Goal: Check status: Check status

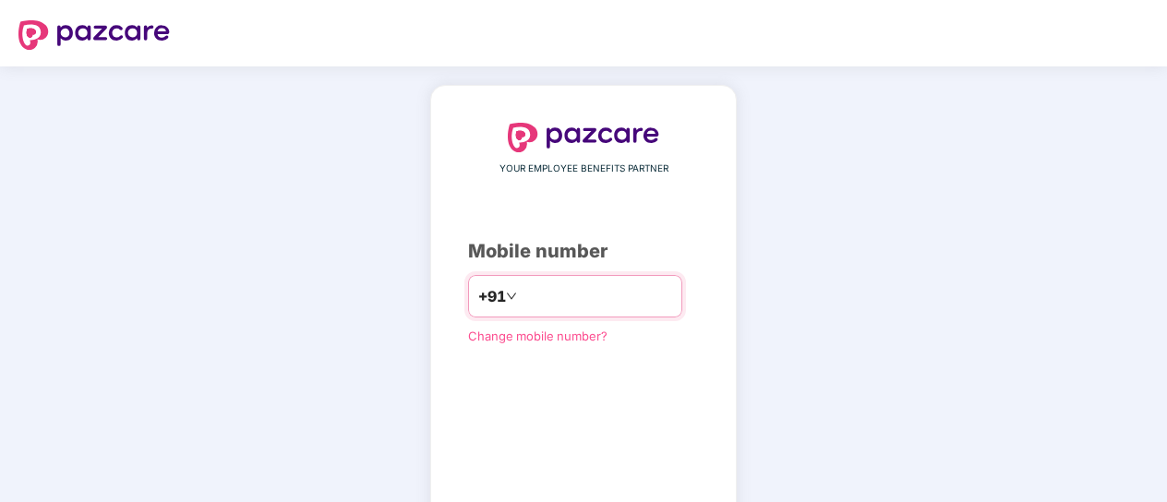
click at [521, 293] on input "number" at bounding box center [596, 297] width 151 height 30
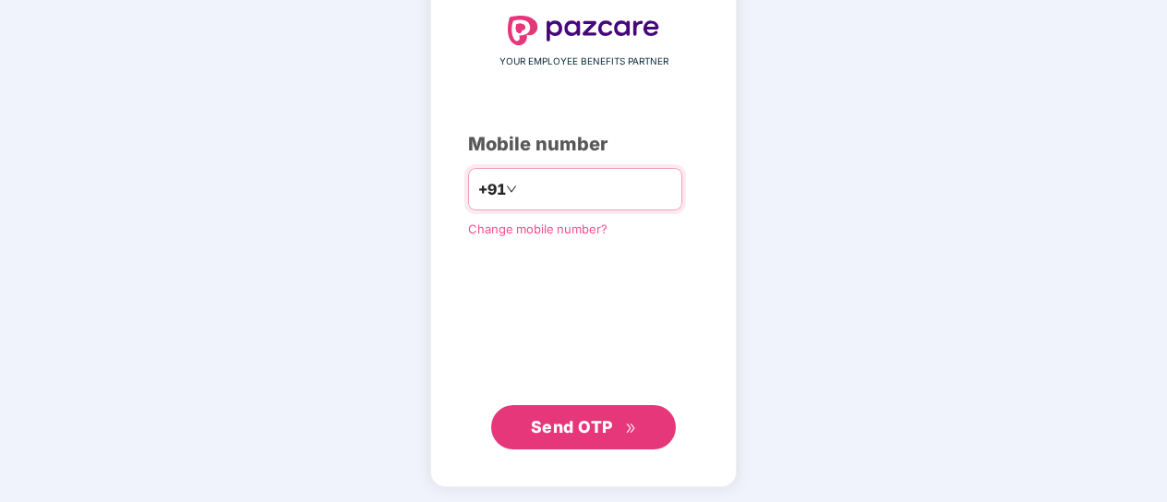
scroll to position [109, 0]
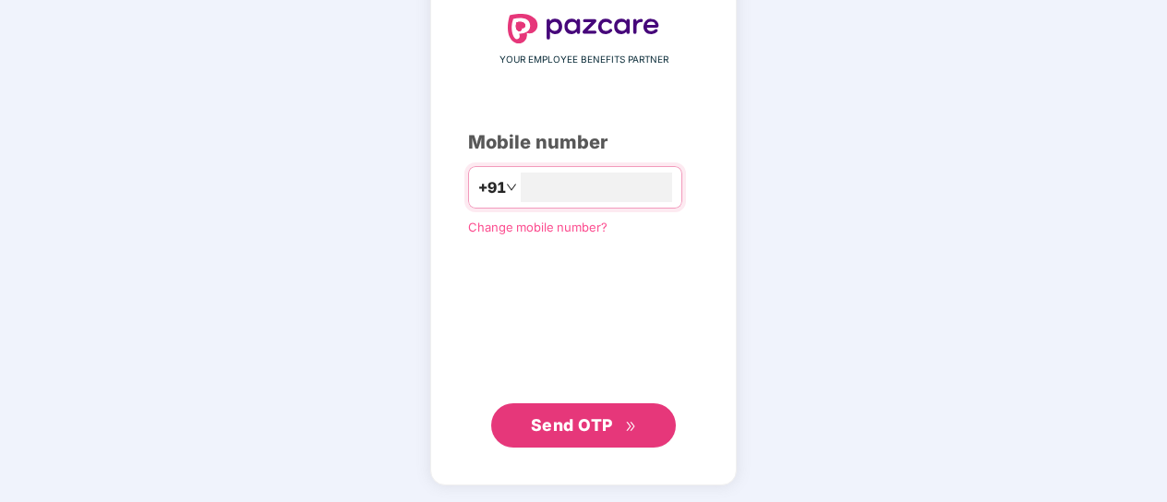
type input "**********"
click at [591, 431] on span "Send OTP" at bounding box center [572, 424] width 82 height 19
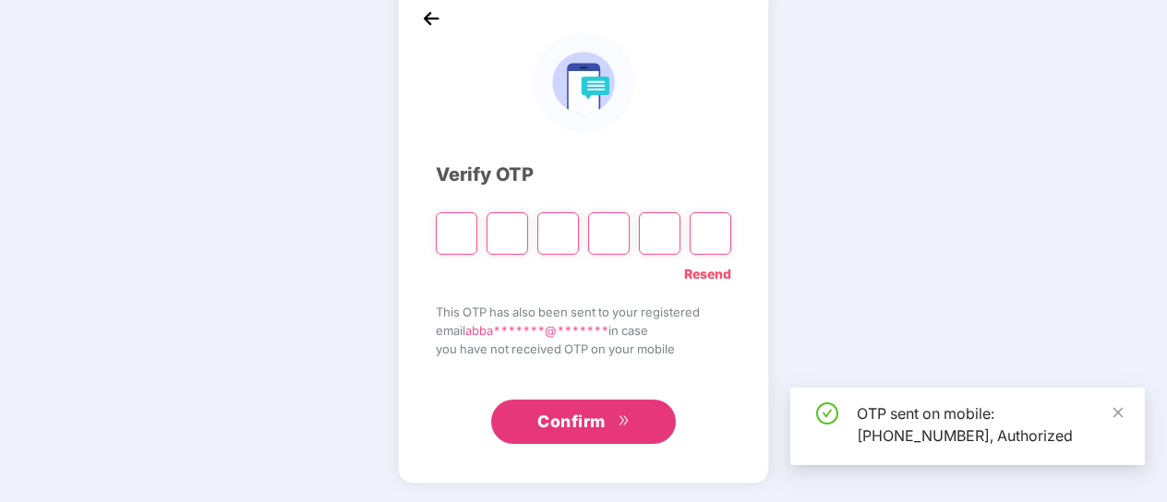
scroll to position [100, 0]
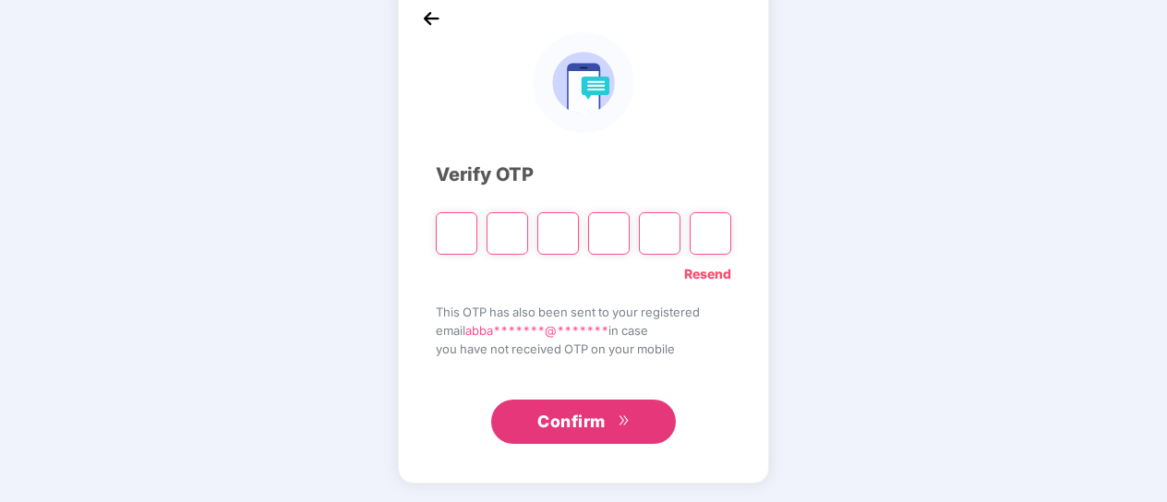
type input "*"
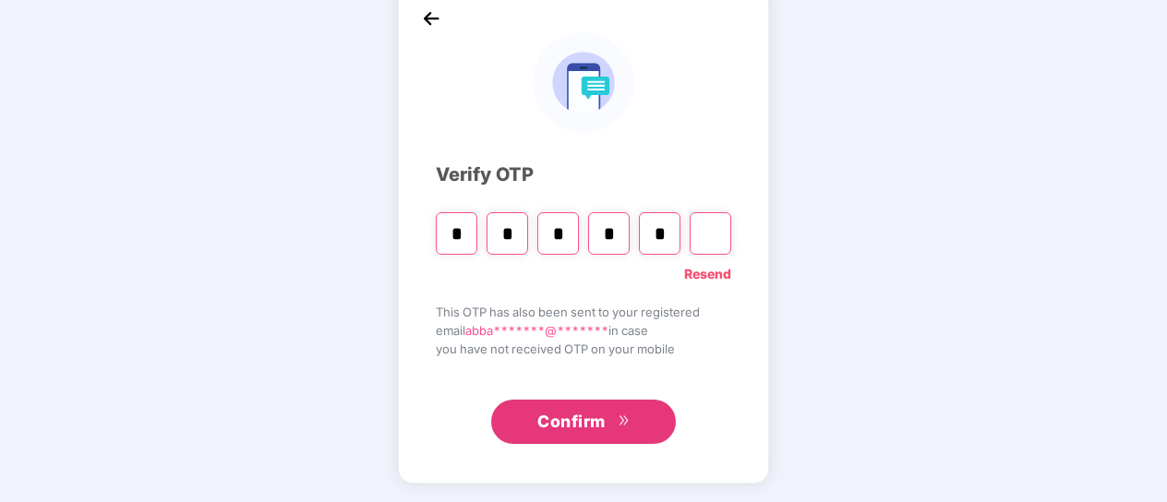
type input "*"
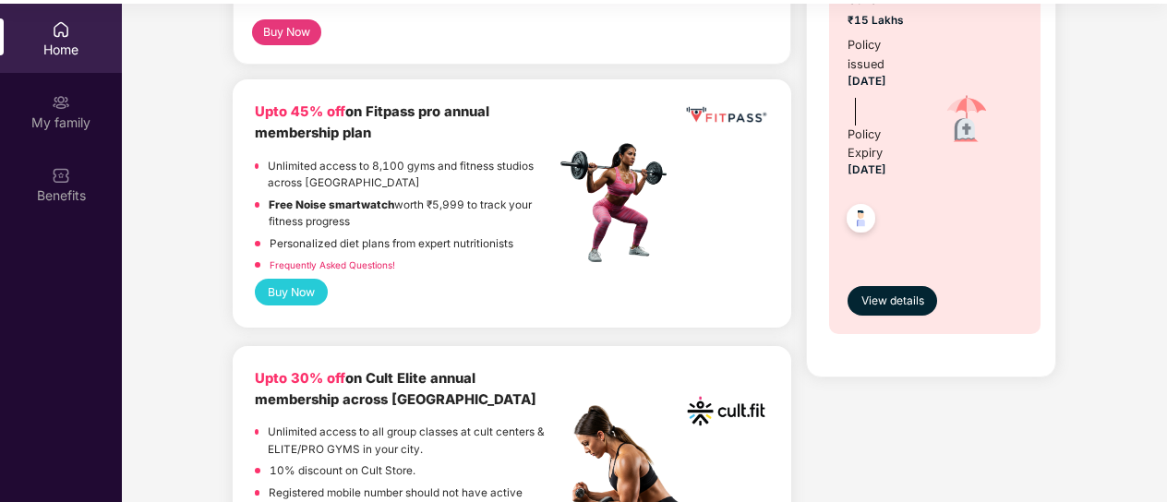
scroll to position [185, 0]
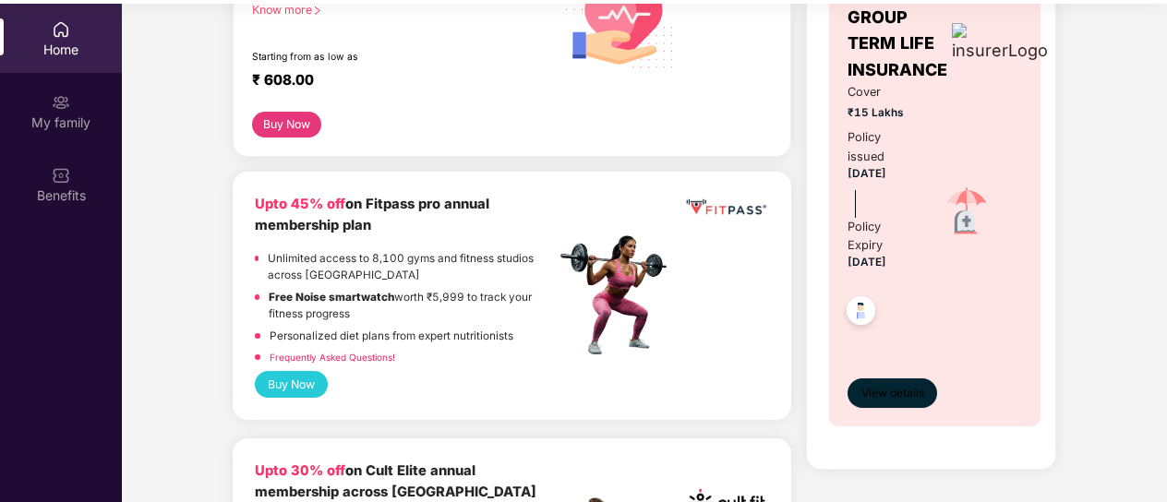
click at [911, 393] on span "View details" at bounding box center [892, 394] width 63 height 18
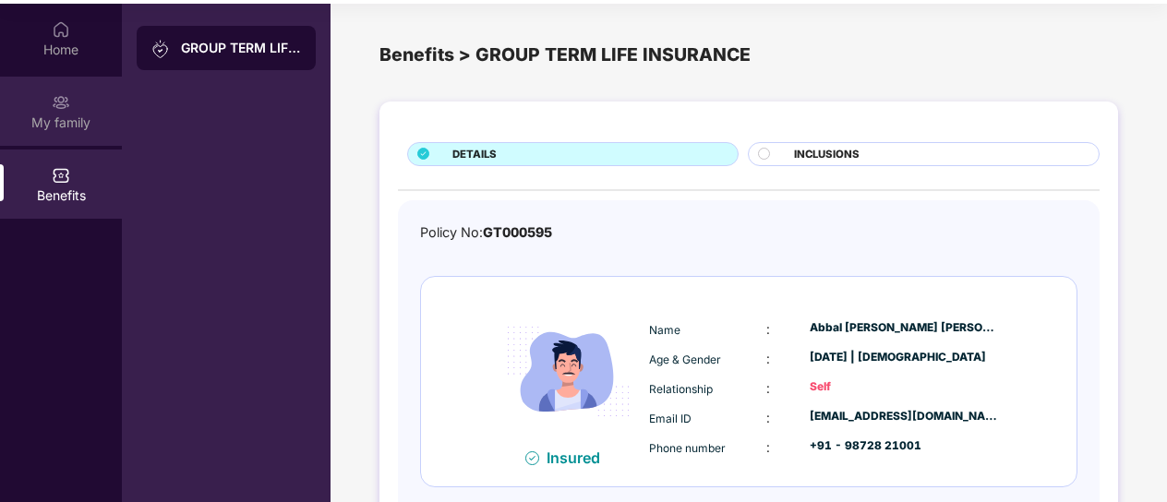
click at [48, 115] on div "My family" at bounding box center [61, 123] width 122 height 18
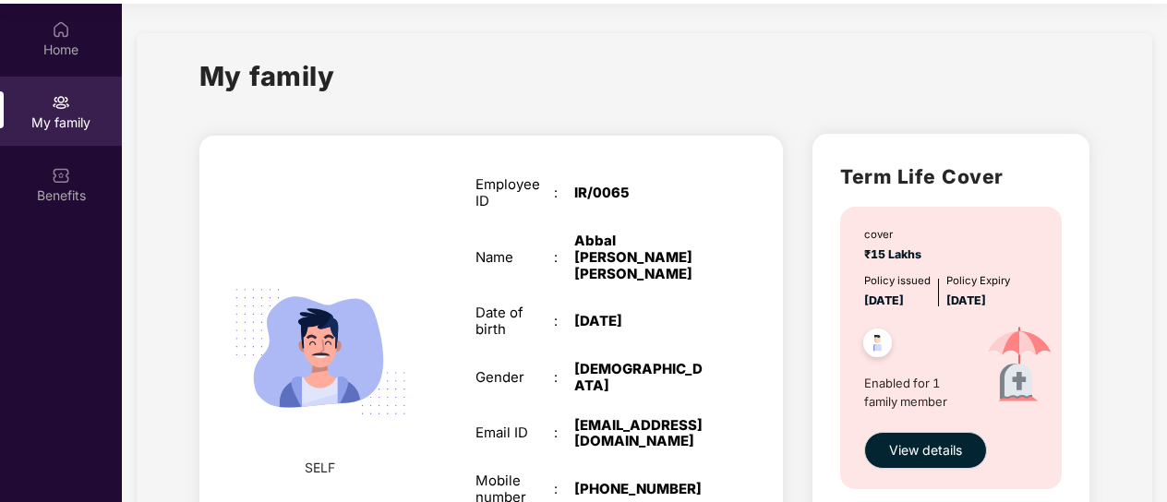
scroll to position [123, 0]
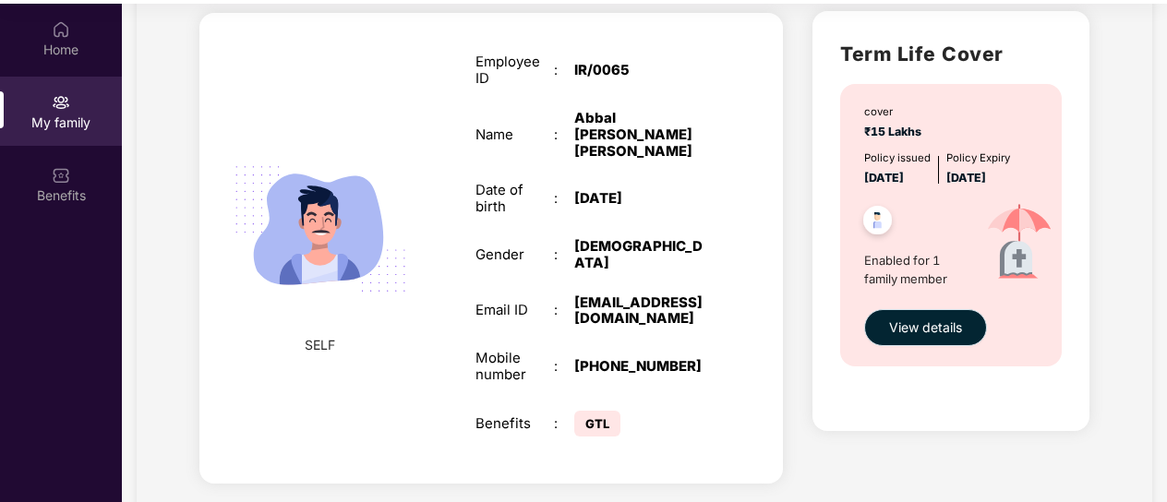
click at [953, 325] on span "View details" at bounding box center [925, 328] width 73 height 20
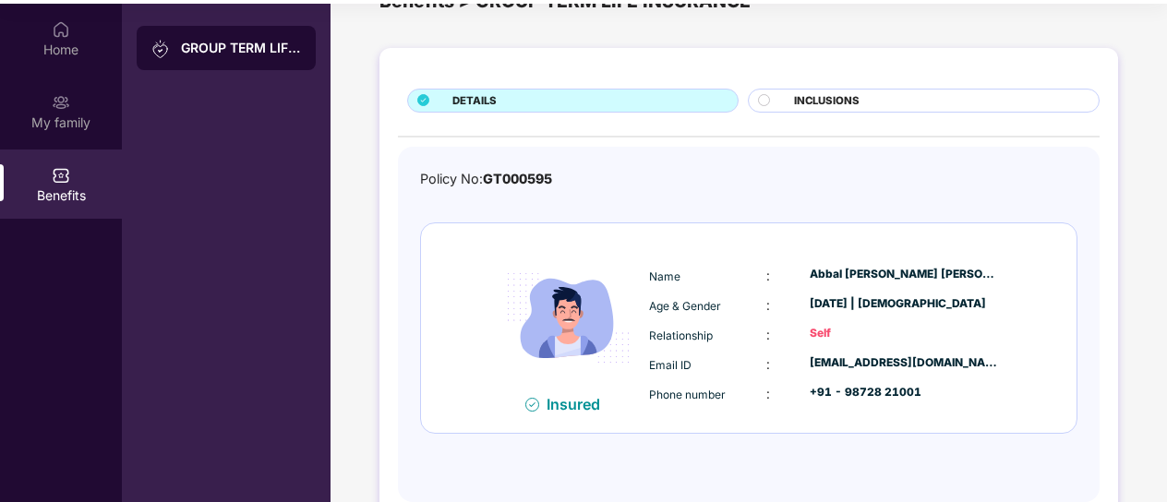
scroll to position [94, 0]
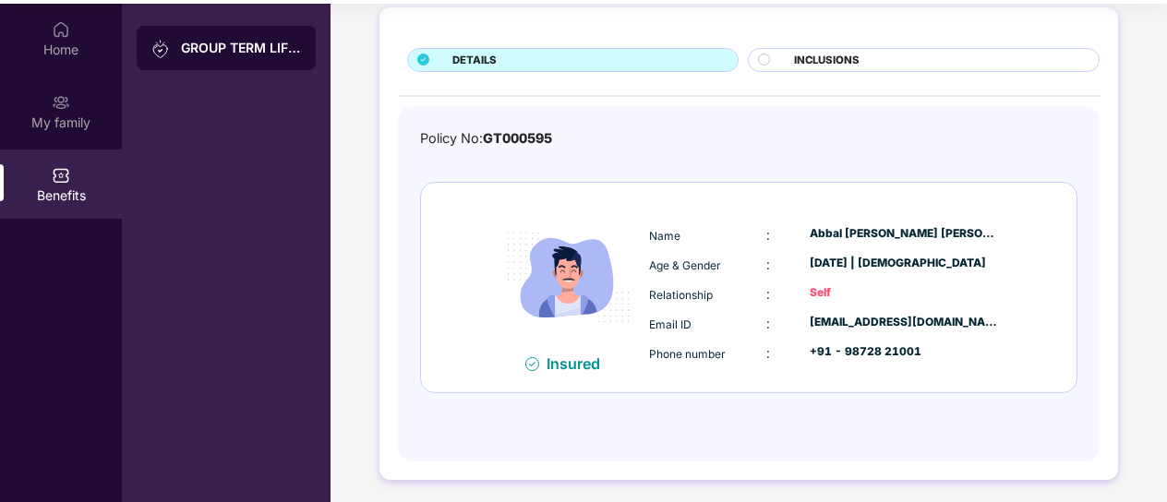
click at [419, 56] on icon at bounding box center [423, 59] width 11 height 11
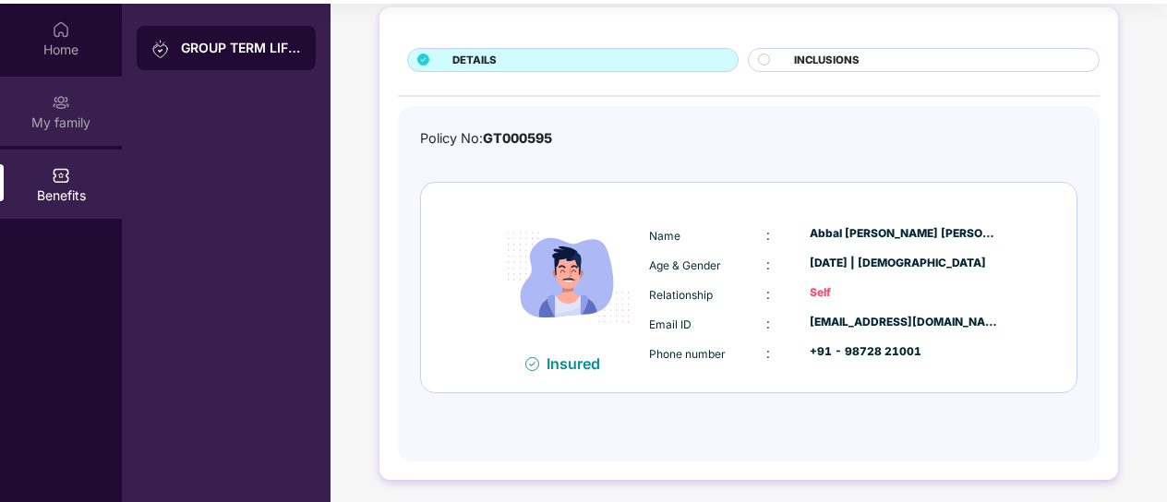
click at [56, 97] on img at bounding box center [61, 102] width 18 height 18
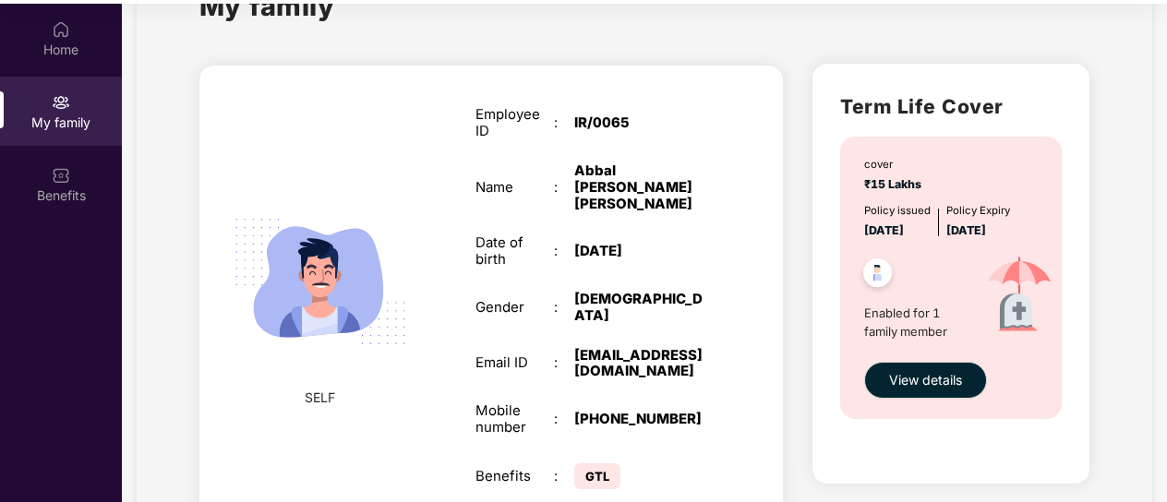
scroll to position [123, 0]
